Goal: Task Accomplishment & Management: Use online tool/utility

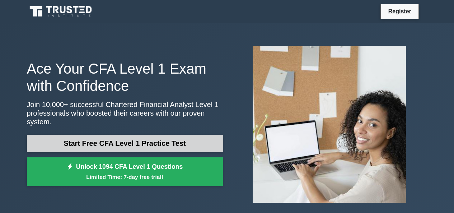
click at [146, 135] on link "Start Free CFA Level 1 Practice Test" at bounding box center [125, 142] width 196 height 17
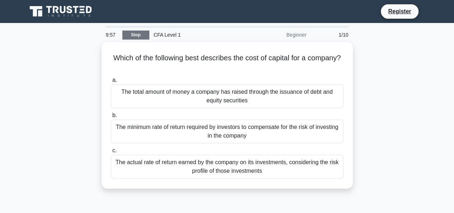
click at [136, 36] on link "Stop" at bounding box center [135, 34] width 27 height 9
